Goal: Information Seeking & Learning: Find specific fact

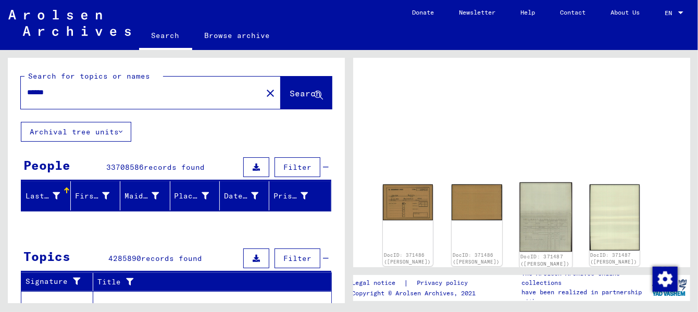
click at [544, 236] on img at bounding box center [545, 216] width 53 height 69
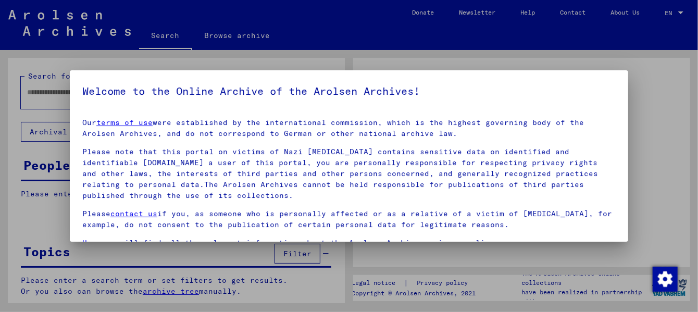
click at [544, 236] on div "Welcome to the Online Archive of the Arolsen Archives! Our terms of use were es…" at bounding box center [349, 155] width 558 height 171
type input "******"
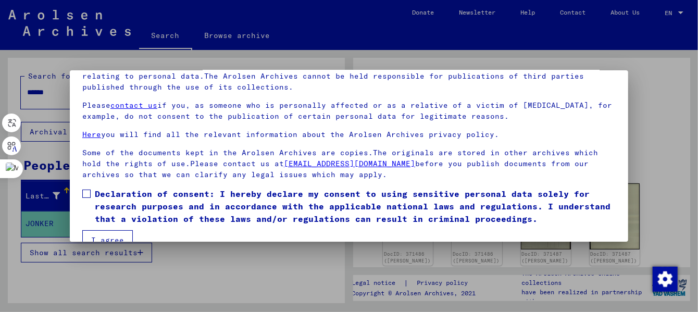
scroll to position [83, 0]
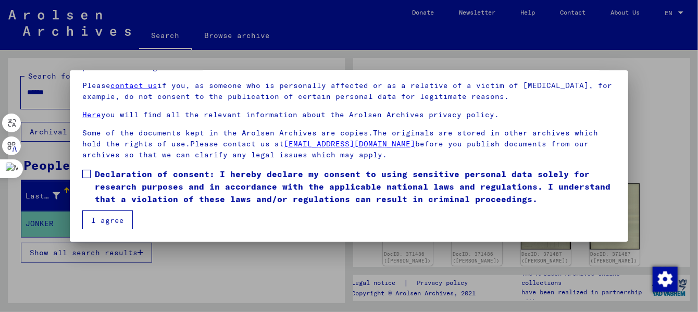
click at [86, 174] on span at bounding box center [86, 174] width 8 height 8
click at [114, 224] on button "I agree" at bounding box center [107, 220] width 51 height 20
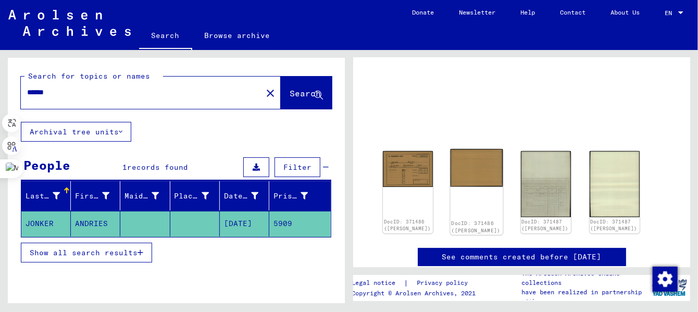
scroll to position [41, 0]
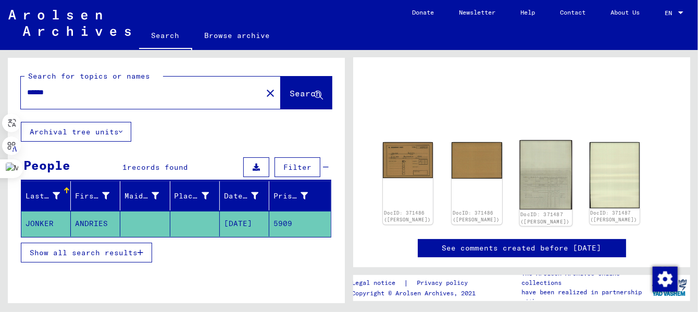
click at [534, 184] on img at bounding box center [545, 174] width 53 height 69
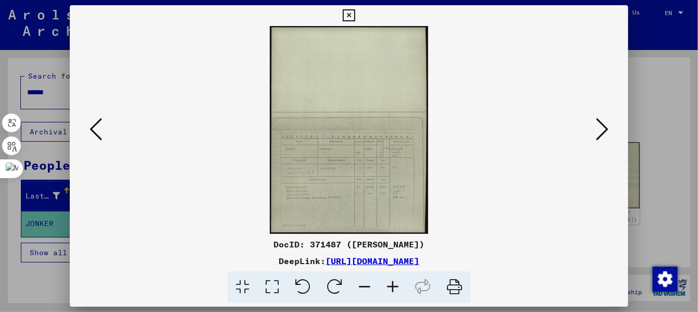
click at [391, 286] on icon at bounding box center [393, 287] width 28 height 32
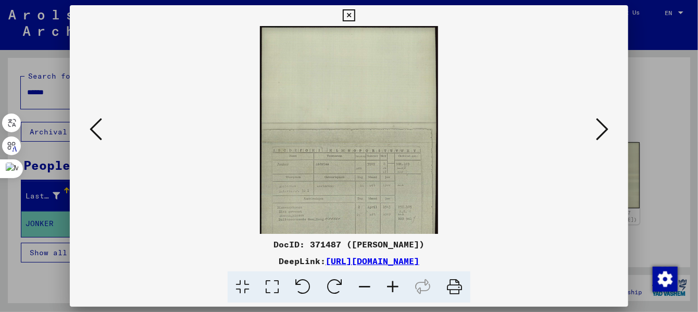
click at [391, 286] on icon at bounding box center [393, 287] width 28 height 32
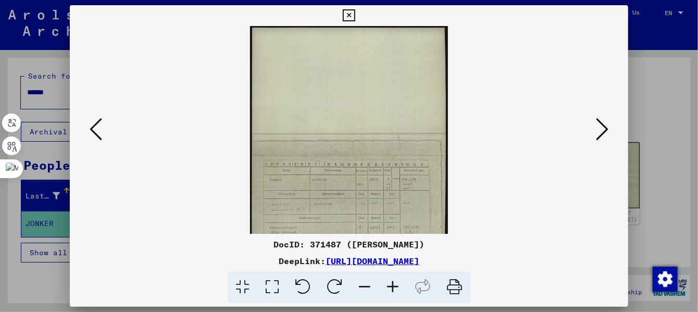
click at [391, 286] on icon at bounding box center [393, 287] width 28 height 32
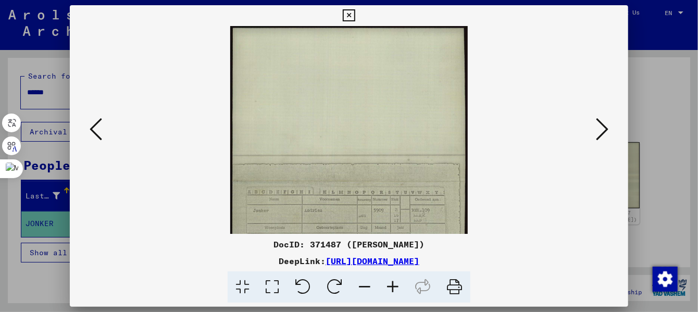
click at [391, 286] on icon at bounding box center [393, 287] width 28 height 32
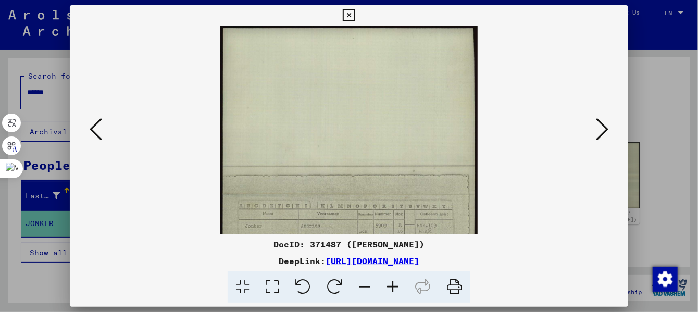
drag, startPoint x: 392, startPoint y: 285, endPoint x: 364, endPoint y: 233, distance: 58.9
click at [392, 283] on icon at bounding box center [393, 287] width 28 height 32
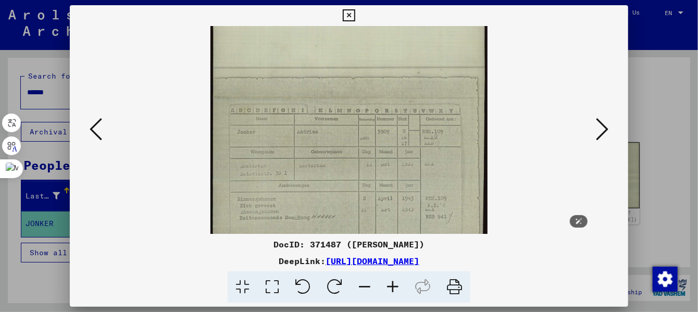
scroll to position [156, 0]
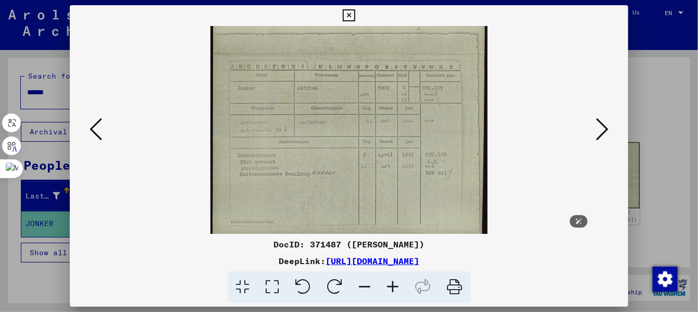
drag, startPoint x: 350, startPoint y: 171, endPoint x: 347, endPoint y: 11, distance: 159.9
click at [347, 11] on div "DocID: 371487 ([PERSON_NAME]) DeepLink: [URL][DOMAIN_NAME]" at bounding box center [349, 154] width 558 height 298
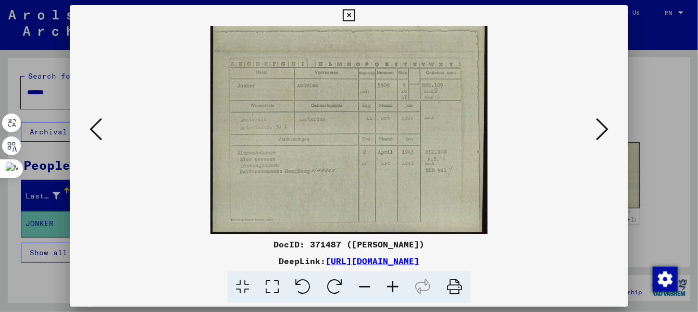
click at [345, 14] on icon at bounding box center [349, 15] width 12 height 12
